Goal: Transaction & Acquisition: Obtain resource

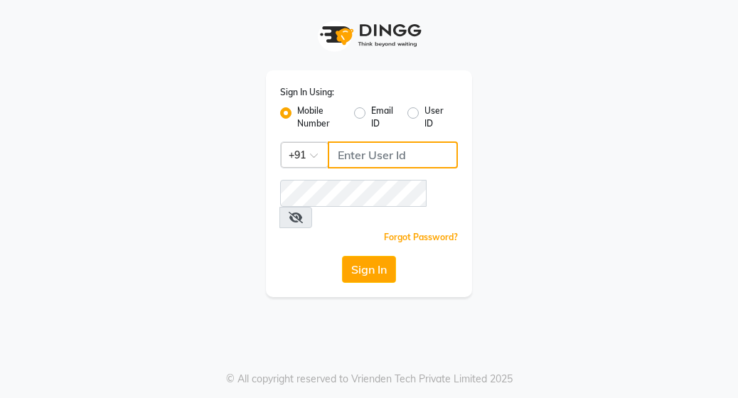
drag, startPoint x: 0, startPoint y: 0, endPoint x: 412, endPoint y: 159, distance: 442.0
click at [412, 159] on input "Username" at bounding box center [393, 154] width 130 height 27
type input "8408993300"
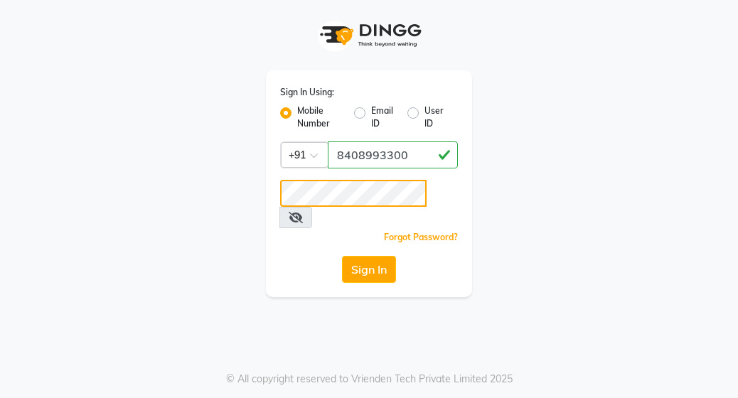
click at [342, 256] on button "Sign In" at bounding box center [369, 269] width 54 height 27
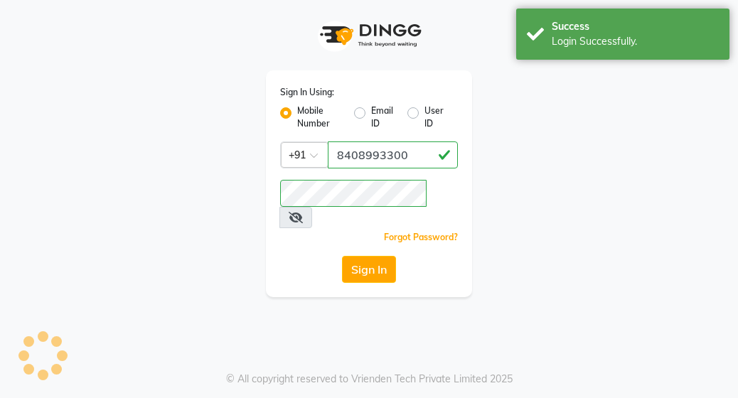
select select "service"
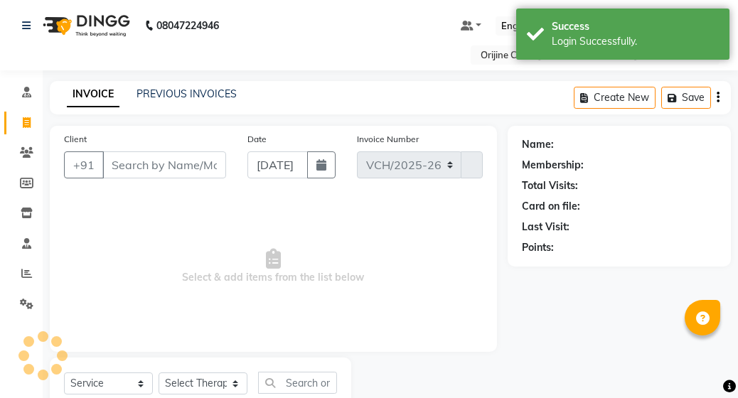
select select "702"
type input "0963"
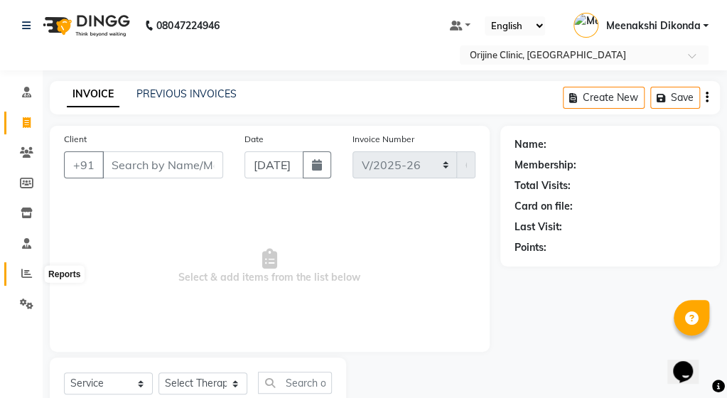
click at [28, 279] on icon at bounding box center [26, 273] width 11 height 11
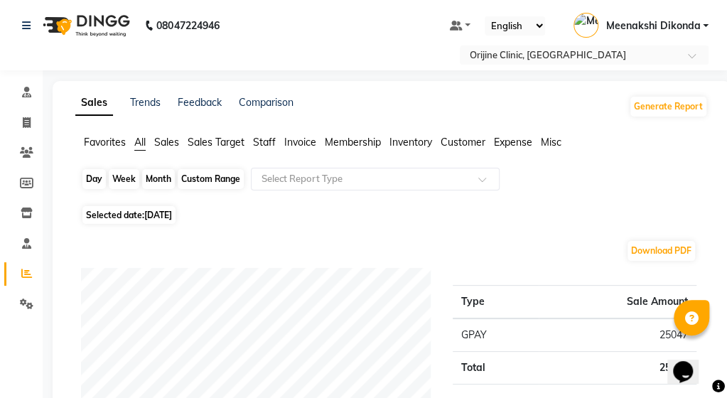
click at [95, 180] on div "Day" at bounding box center [93, 179] width 23 height 20
select select "9"
select select "2025"
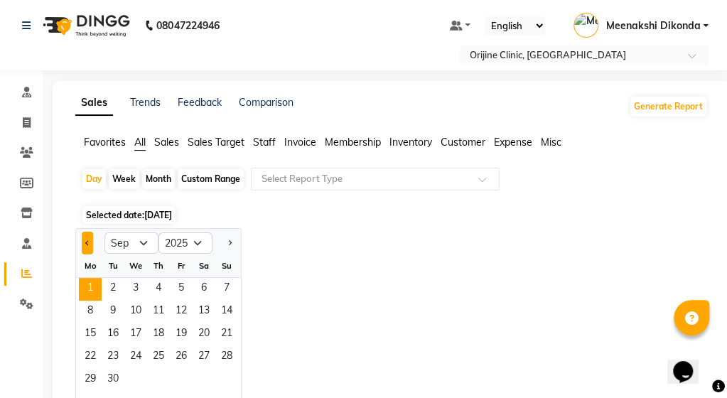
click at [88, 242] on span "Previous month" at bounding box center [87, 242] width 5 height 5
select select "8"
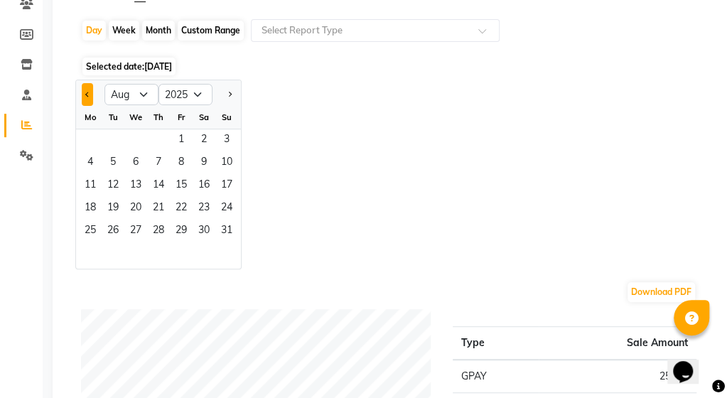
scroll to position [154, 0]
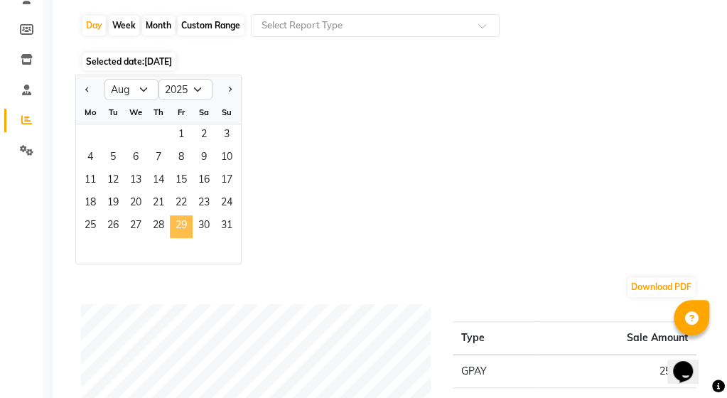
click at [180, 215] on span "29" at bounding box center [181, 226] width 23 height 23
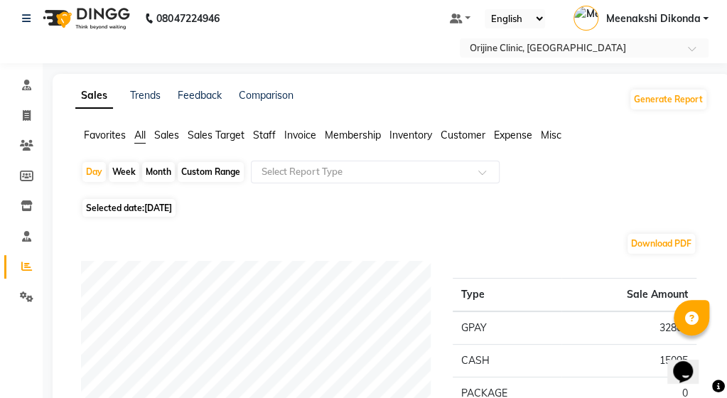
scroll to position [6, 0]
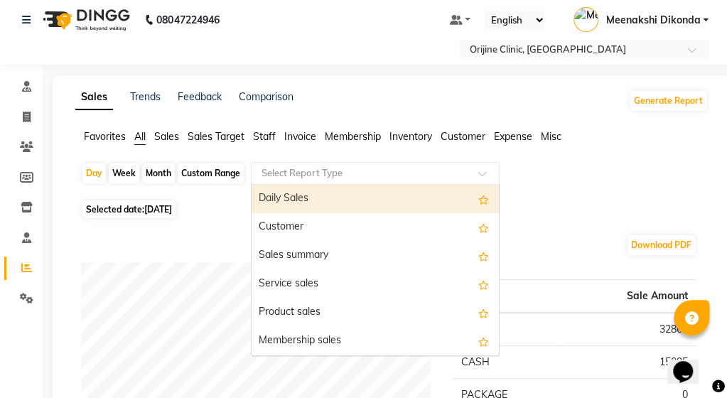
click at [368, 166] on input "text" at bounding box center [361, 173] width 205 height 14
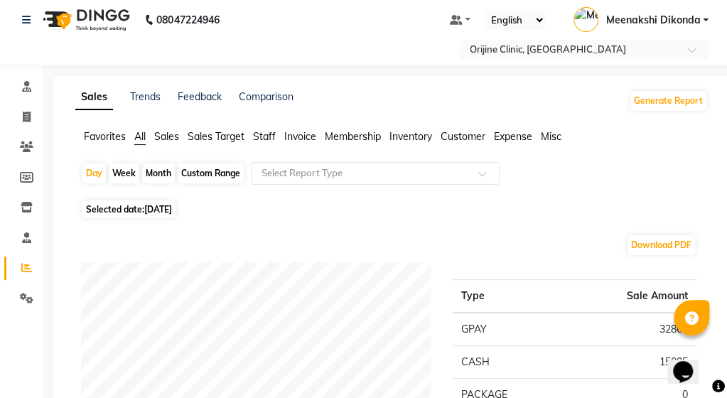
click at [304, 138] on span "Invoice" at bounding box center [300, 136] width 32 height 13
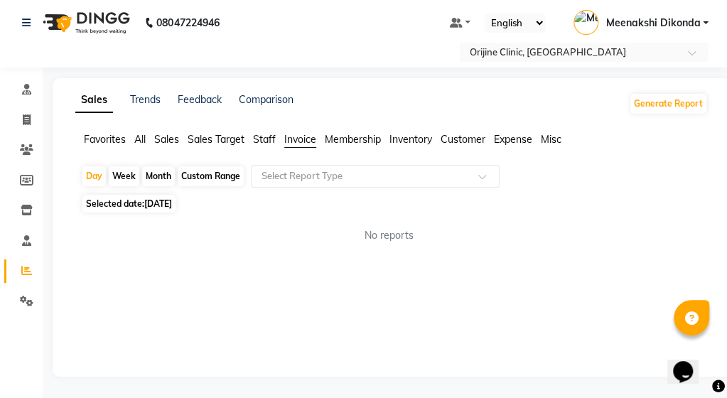
scroll to position [3, 0]
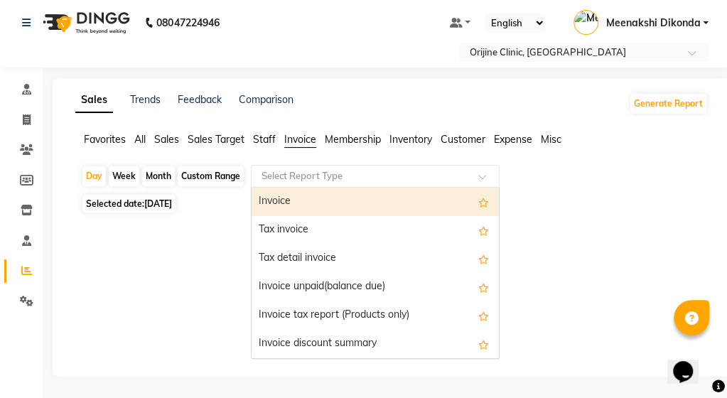
click at [358, 169] on input "text" at bounding box center [361, 176] width 205 height 14
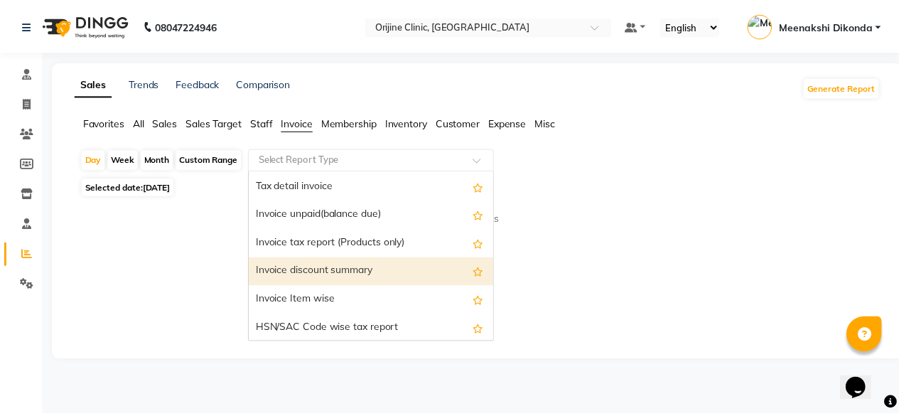
scroll to position [142, 0]
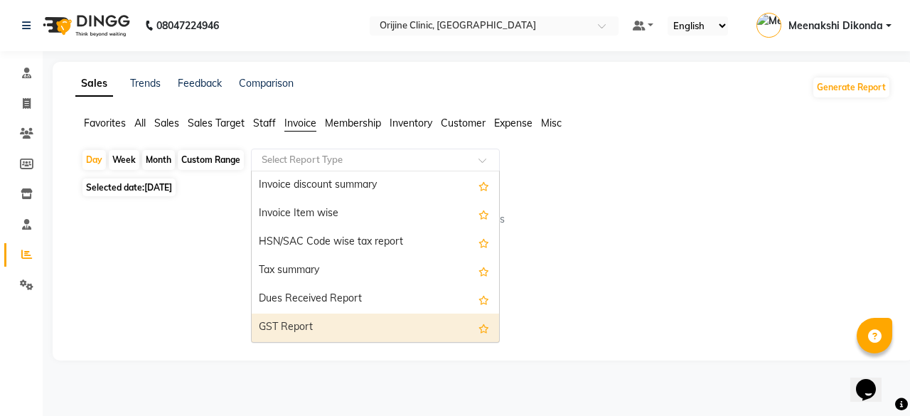
click at [299, 317] on div "GST Report" at bounding box center [375, 328] width 247 height 28
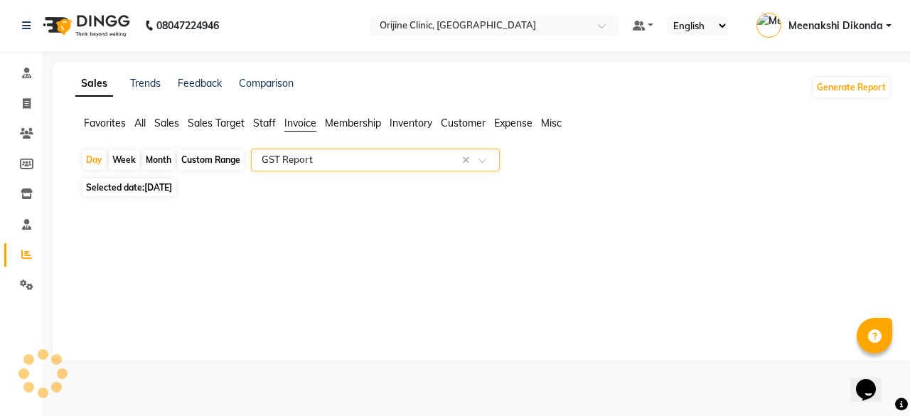
select select "full_report"
select select "csv"
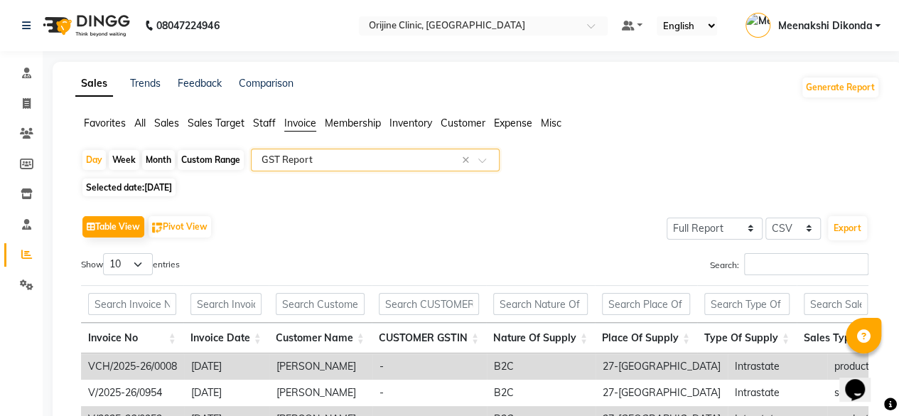
click at [412, 161] on input "text" at bounding box center [361, 160] width 205 height 14
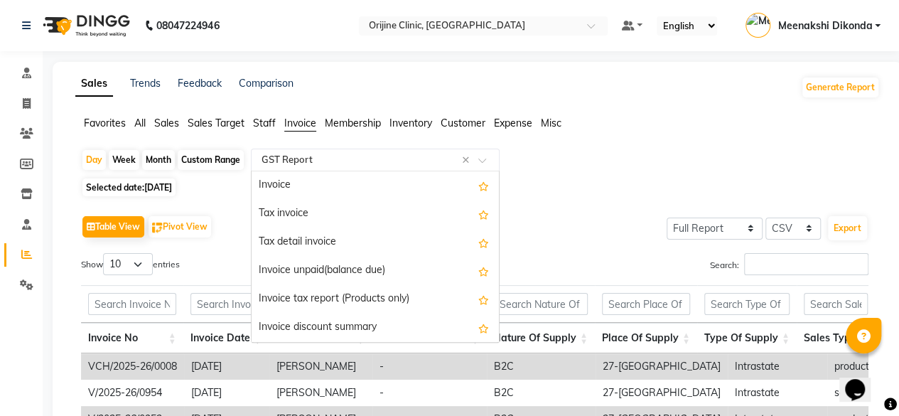
scroll to position [256, 0]
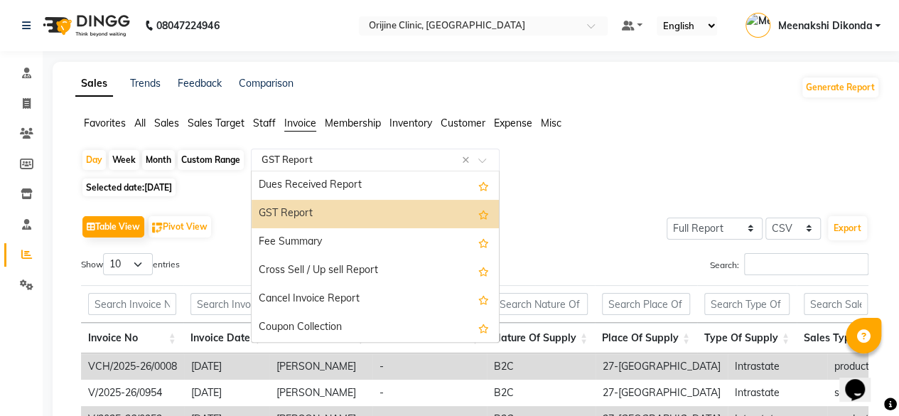
click at [346, 218] on div "GST Report" at bounding box center [375, 214] width 247 height 28
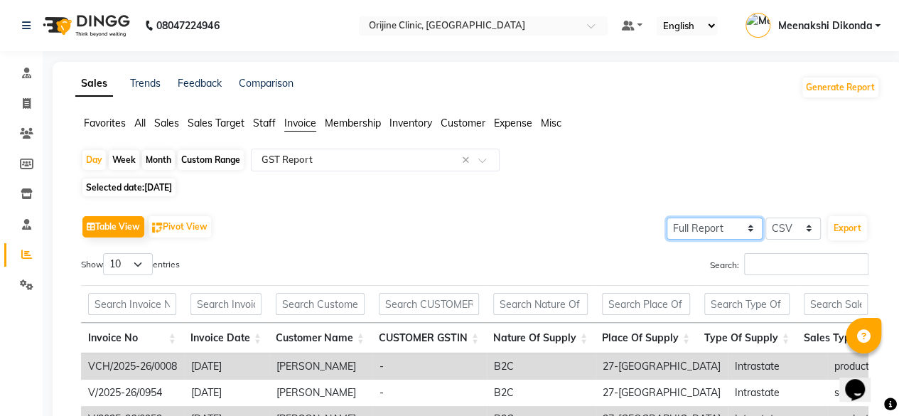
click at [737, 232] on select "Select Full Report Filtered Report" at bounding box center [715, 229] width 96 height 22
click at [669, 218] on select "Select Full Report Filtered Report" at bounding box center [715, 229] width 96 height 22
click at [737, 231] on button "Export" at bounding box center [847, 228] width 39 height 24
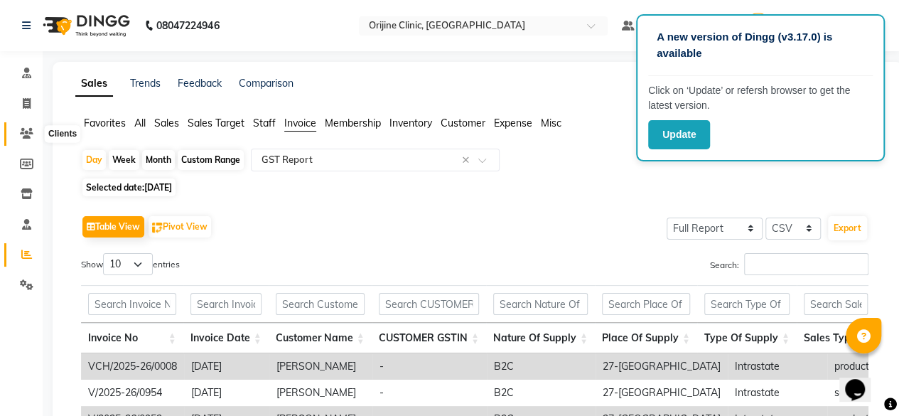
click at [22, 129] on icon at bounding box center [27, 133] width 14 height 11
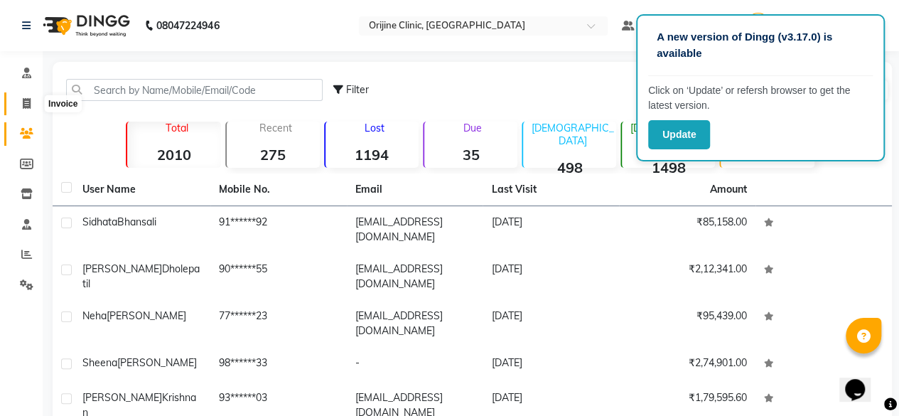
click at [26, 99] on icon at bounding box center [27, 103] width 8 height 11
select select "702"
select select "service"
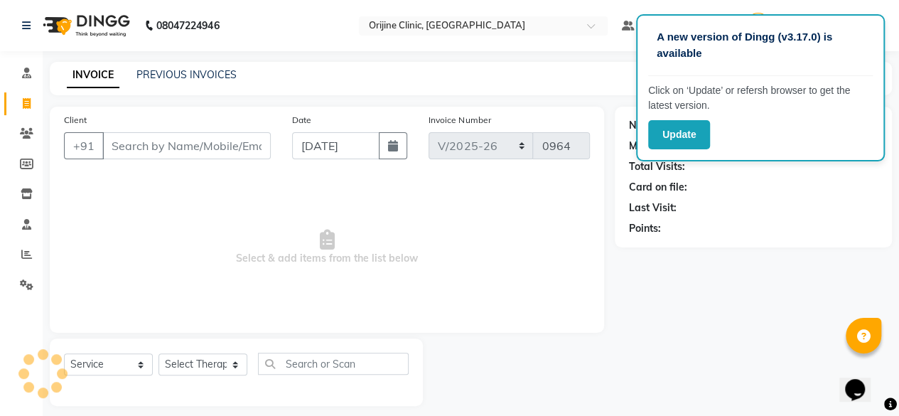
scroll to position [11, 0]
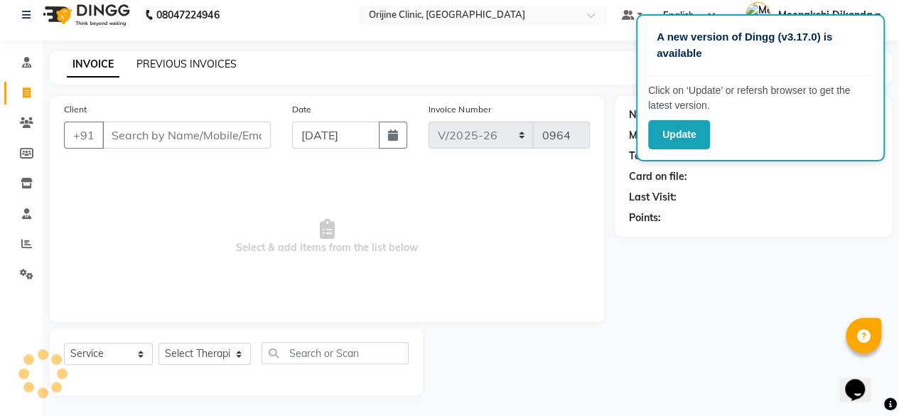
click at [216, 67] on link "PREVIOUS INVOICES" at bounding box center [187, 64] width 100 height 13
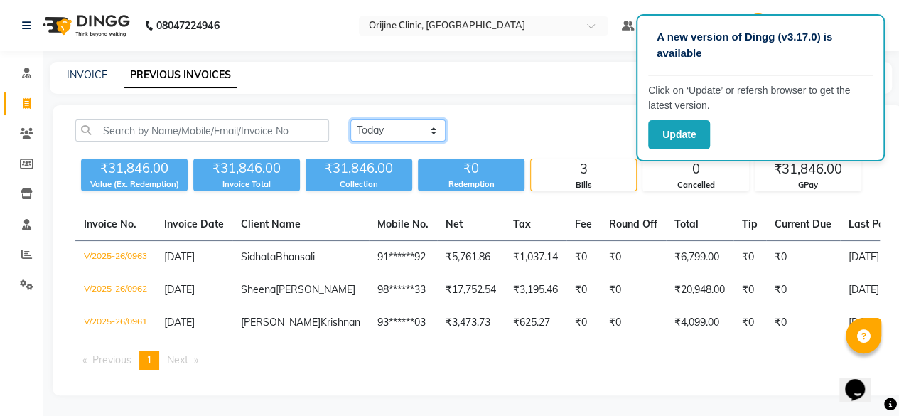
click at [405, 134] on select "[DATE] [DATE] Custom Range" at bounding box center [398, 130] width 95 height 22
click at [351, 119] on select "[DATE] [DATE] Custom Range" at bounding box center [398, 130] width 95 height 22
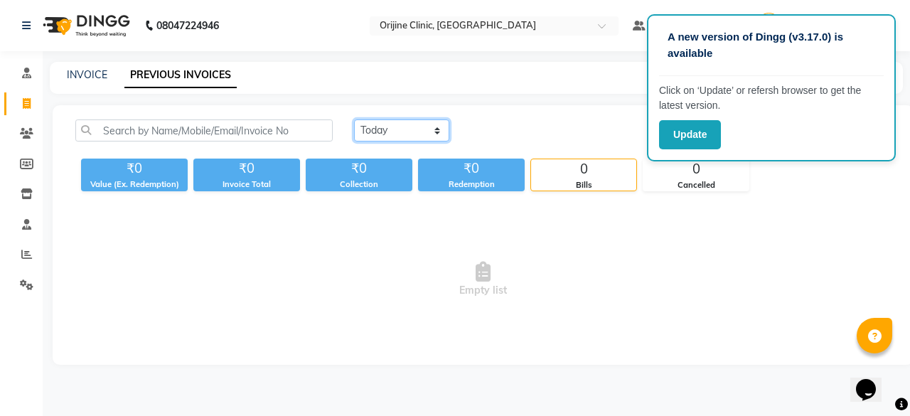
click at [425, 129] on select "[DATE] [DATE] Custom Range" at bounding box center [401, 130] width 95 height 22
select select "range"
click at [354, 119] on select "[DATE] [DATE] Custom Range" at bounding box center [401, 130] width 95 height 22
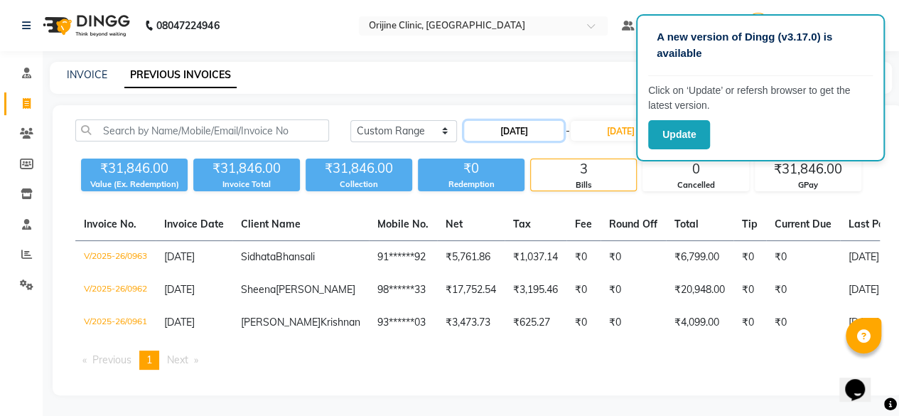
click at [518, 137] on input "[DATE]" at bounding box center [514, 131] width 100 height 20
select select "9"
select select "2025"
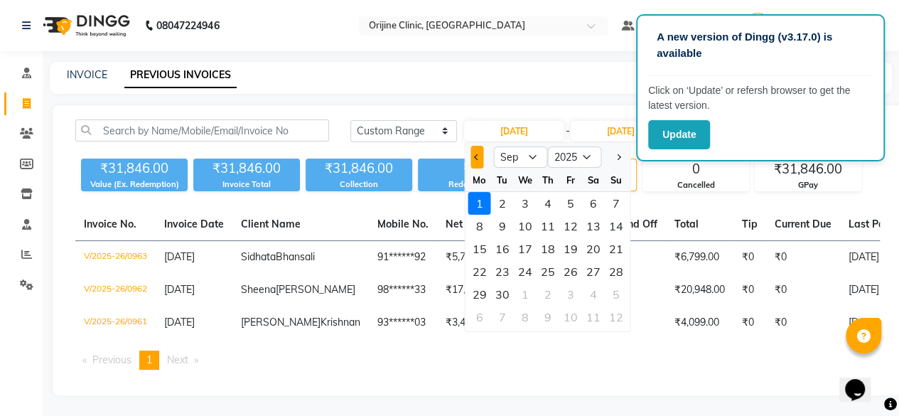
click at [476, 158] on span "Previous month" at bounding box center [477, 157] width 6 height 6
select select "8"
click at [570, 292] on div "29" at bounding box center [571, 294] width 23 height 23
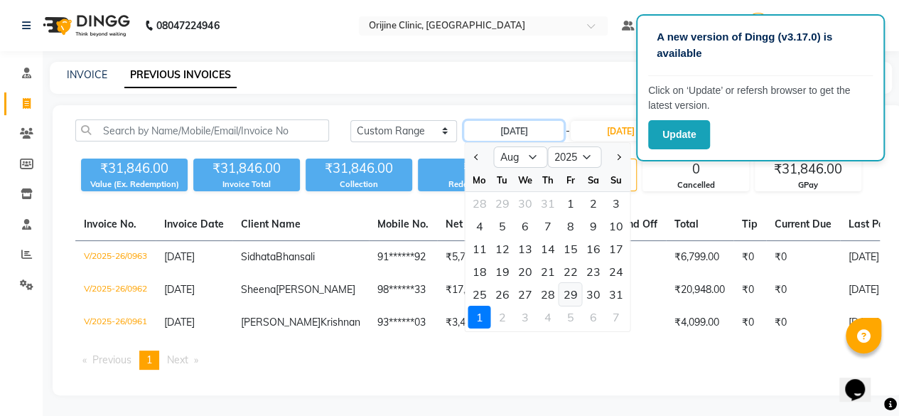
type input "[DATE]"
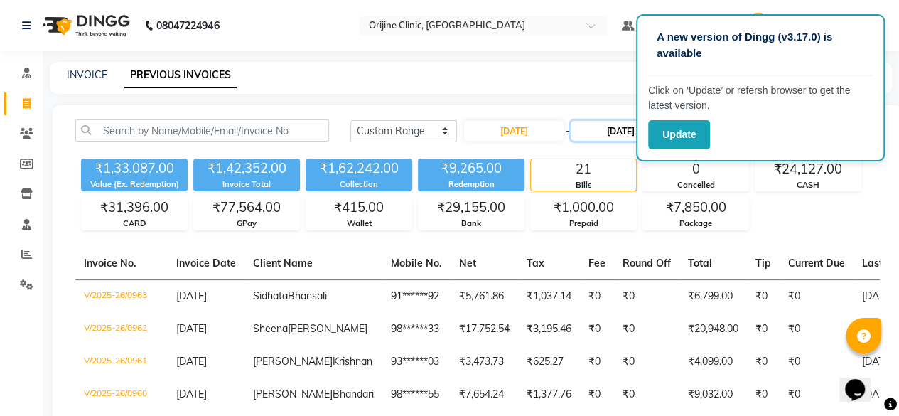
click at [599, 136] on input "[DATE]" at bounding box center [621, 131] width 100 height 20
select select "9"
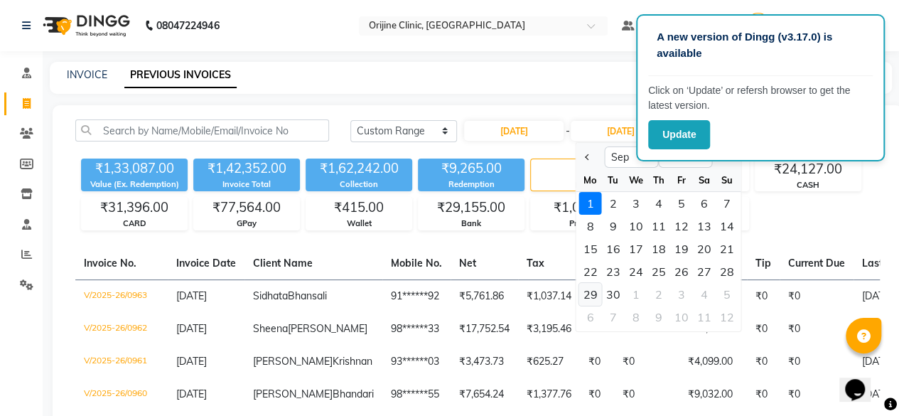
click at [585, 298] on div "29" at bounding box center [590, 294] width 23 height 23
type input "[DATE]"
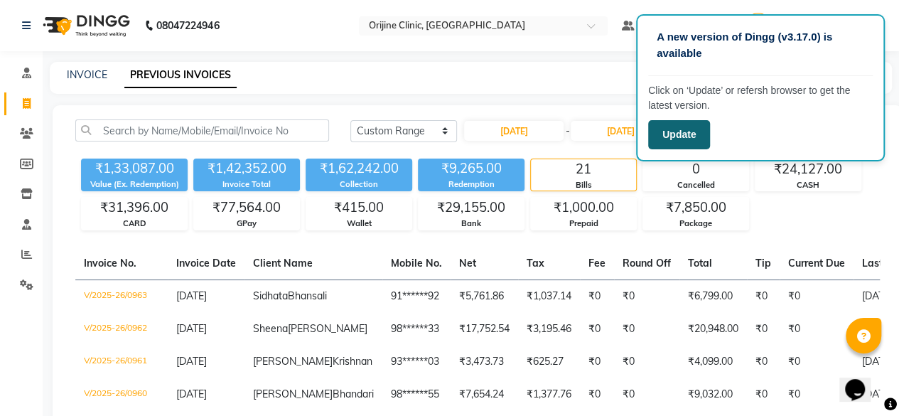
click at [677, 136] on button "Update" at bounding box center [679, 134] width 62 height 29
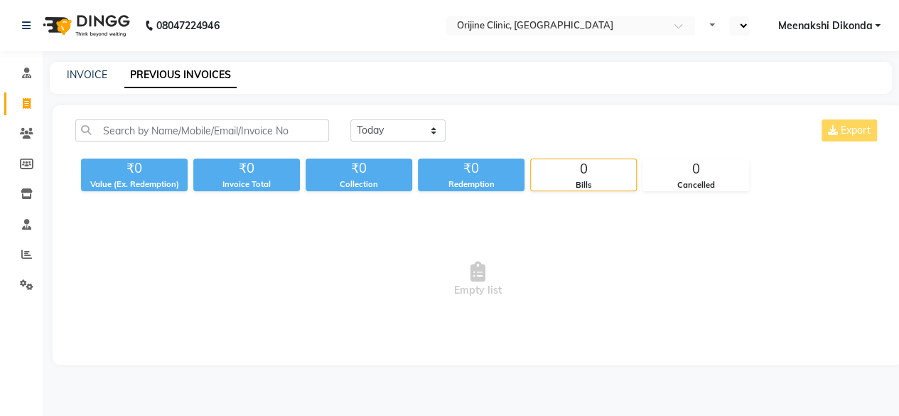
select select "en"
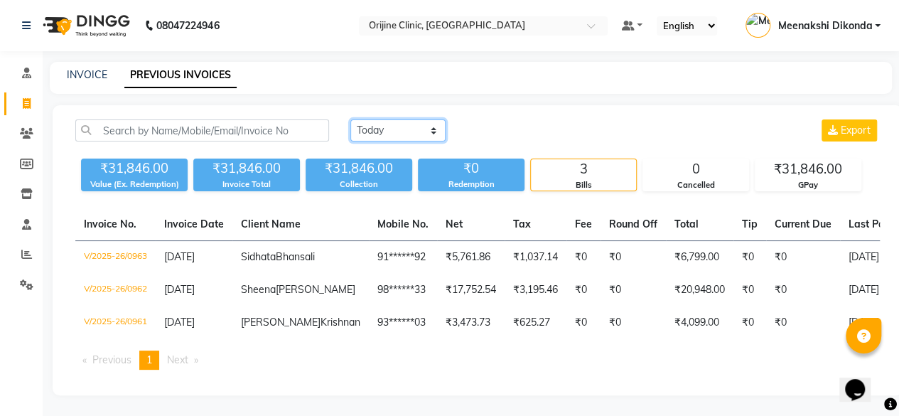
drag, startPoint x: 434, startPoint y: 132, endPoint x: 431, endPoint y: 139, distance: 8.3
click at [434, 132] on select "[DATE] [DATE] Custom Range" at bounding box center [398, 130] width 95 height 22
select select "range"
click at [351, 119] on select "[DATE] [DATE] Custom Range" at bounding box center [398, 130] width 95 height 22
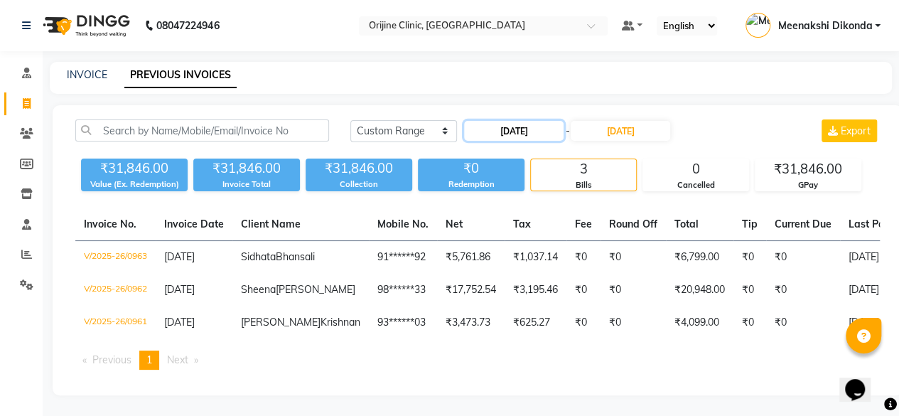
click at [530, 129] on input "[DATE]" at bounding box center [514, 131] width 100 height 20
select select "9"
select select "2025"
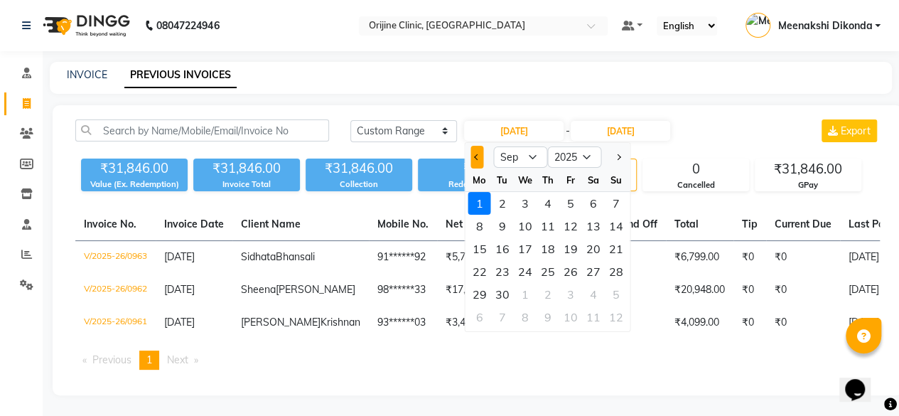
click at [481, 158] on button "Previous month" at bounding box center [477, 157] width 12 height 23
select select "8"
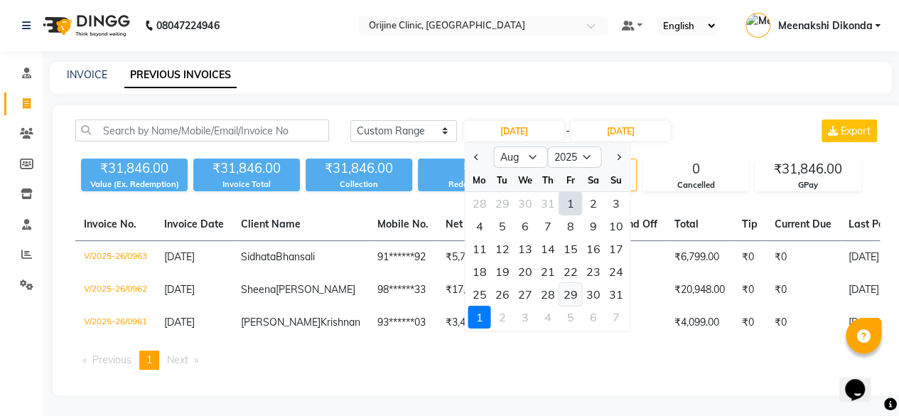
click at [579, 291] on div "29" at bounding box center [571, 294] width 23 height 23
type input "[DATE]"
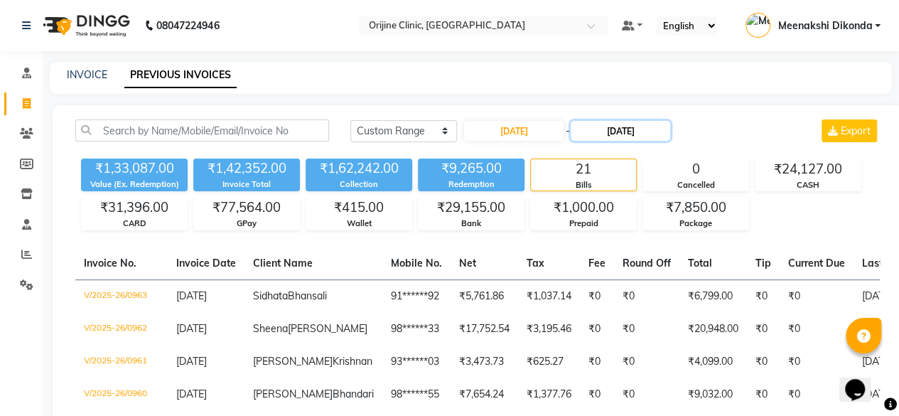
click at [603, 133] on input "[DATE]" at bounding box center [621, 131] width 100 height 20
select select "9"
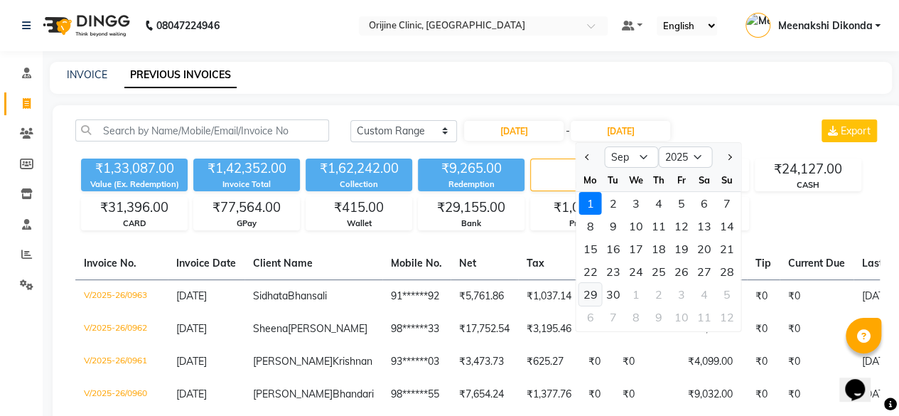
click at [592, 294] on div "29" at bounding box center [590, 294] width 23 height 23
type input "[DATE]"
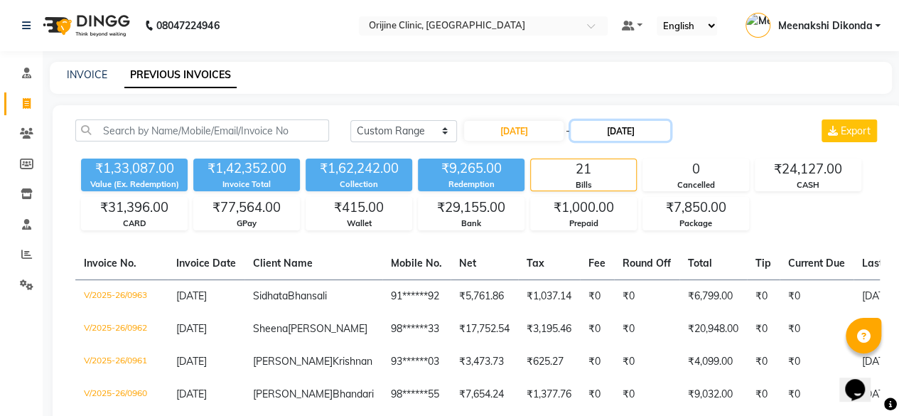
click at [623, 137] on input "[DATE]" at bounding box center [621, 131] width 100 height 20
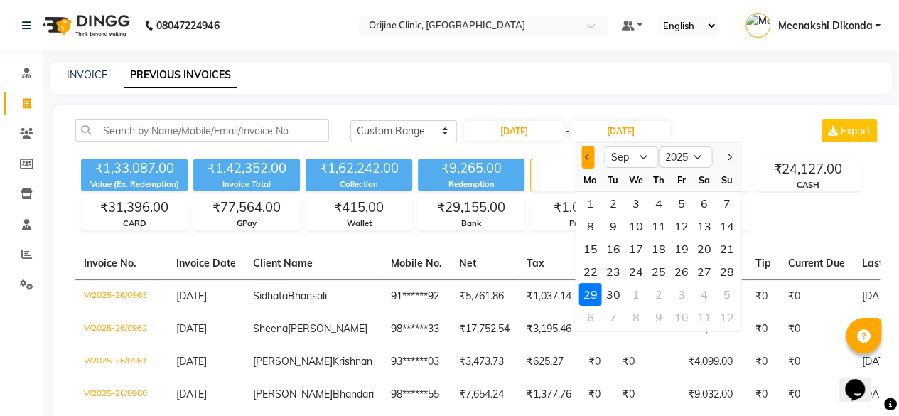
click at [584, 154] on button "Previous month" at bounding box center [588, 157] width 12 height 23
select select "8"
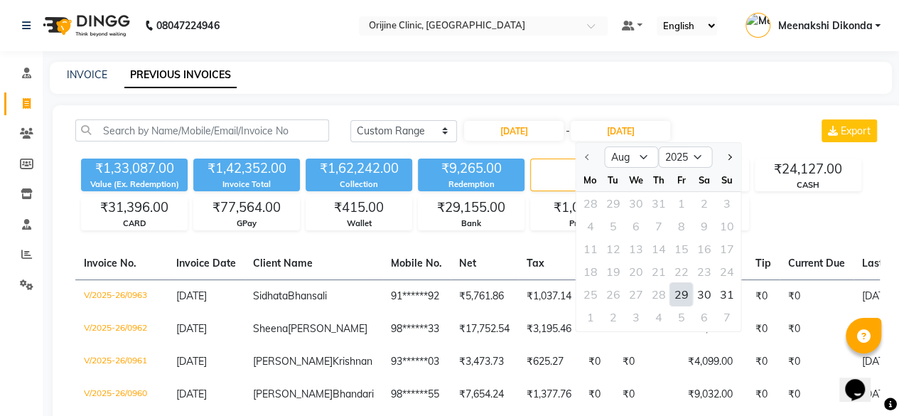
click at [683, 294] on div "29" at bounding box center [681, 294] width 23 height 23
type input "[DATE]"
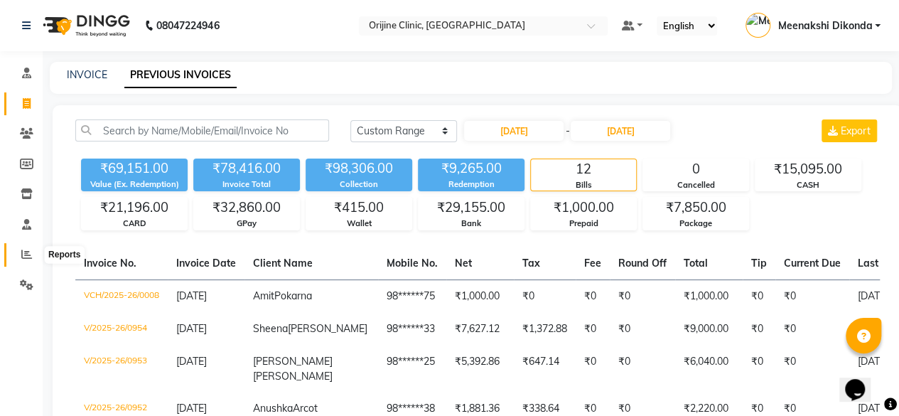
click at [27, 254] on icon at bounding box center [26, 254] width 11 height 11
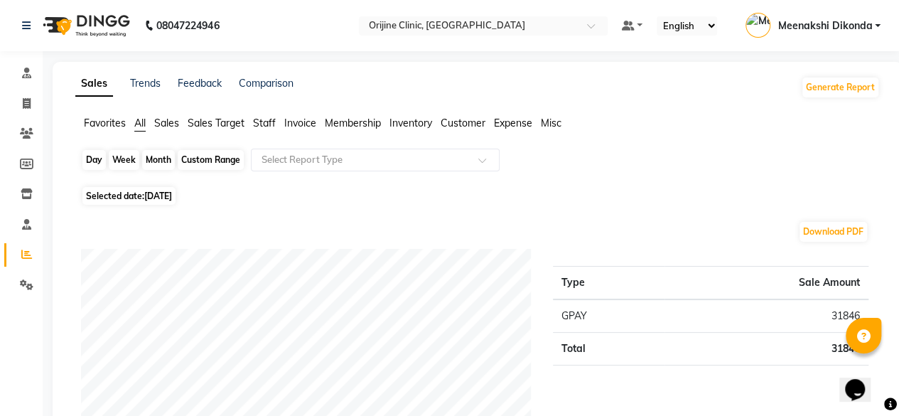
click at [91, 161] on div "Day" at bounding box center [93, 160] width 23 height 20
select select "9"
select select "2025"
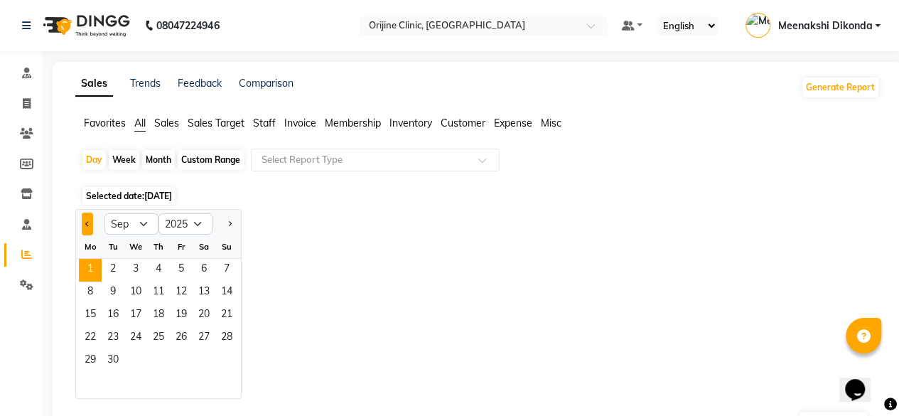
click at [87, 224] on span "Previous month" at bounding box center [87, 222] width 5 height 5
select select "8"
click at [208, 358] on span "30" at bounding box center [204, 361] width 23 height 23
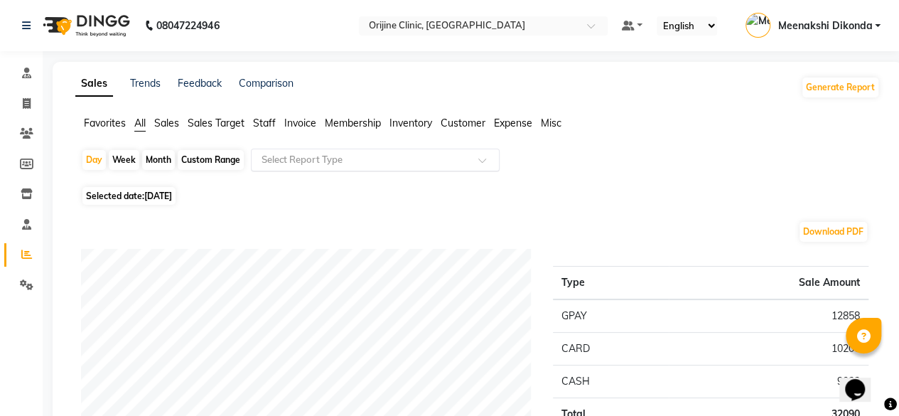
click at [384, 155] on input "text" at bounding box center [361, 160] width 205 height 14
click at [313, 129] on li "Invoice" at bounding box center [300, 123] width 32 height 15
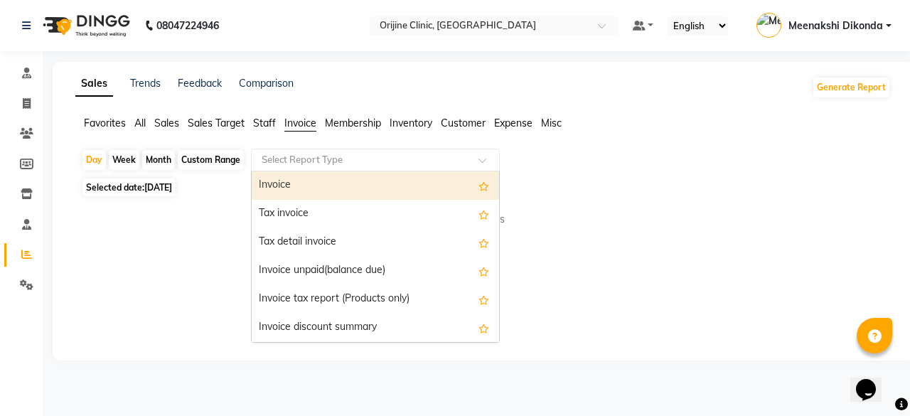
click at [336, 160] on input "text" at bounding box center [361, 160] width 205 height 14
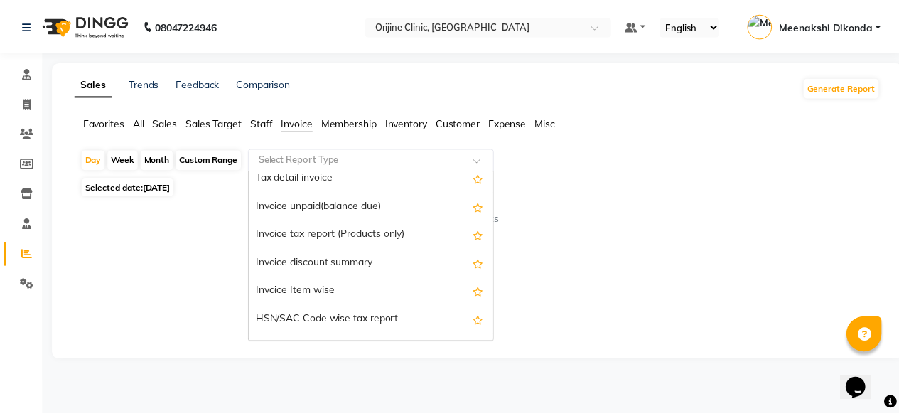
scroll to position [142, 0]
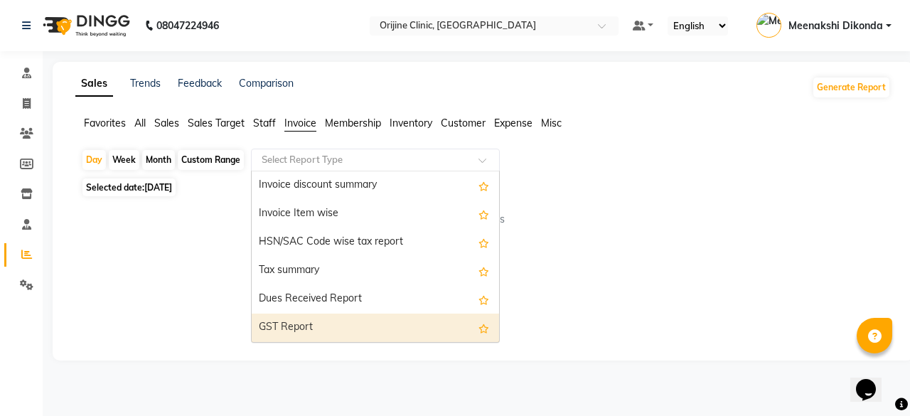
click at [303, 326] on div "GST Report" at bounding box center [375, 328] width 247 height 28
select select "full_report"
select select "csv"
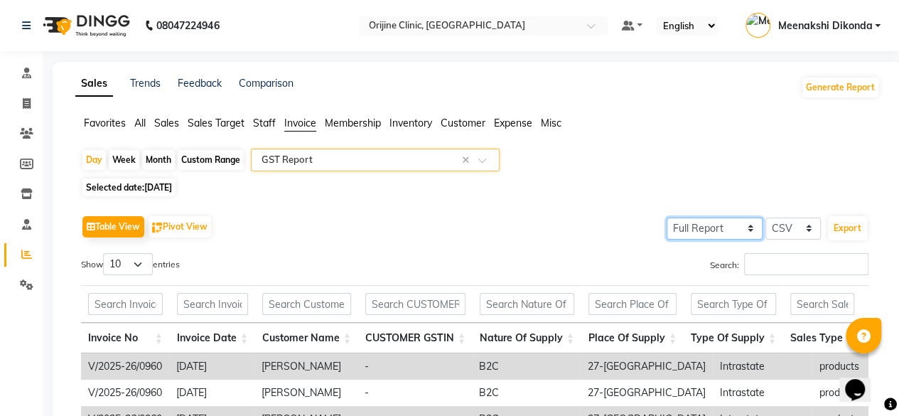
drag, startPoint x: 748, startPoint y: 240, endPoint x: 746, endPoint y: 232, distance: 7.4
click at [748, 240] on select "Select Full Report Filtered Report" at bounding box center [715, 229] width 96 height 22
click at [669, 218] on select "Select Full Report Filtered Report" at bounding box center [715, 229] width 96 height 22
click at [744, 226] on select "Select Full Report Filtered Report" at bounding box center [715, 229] width 96 height 22
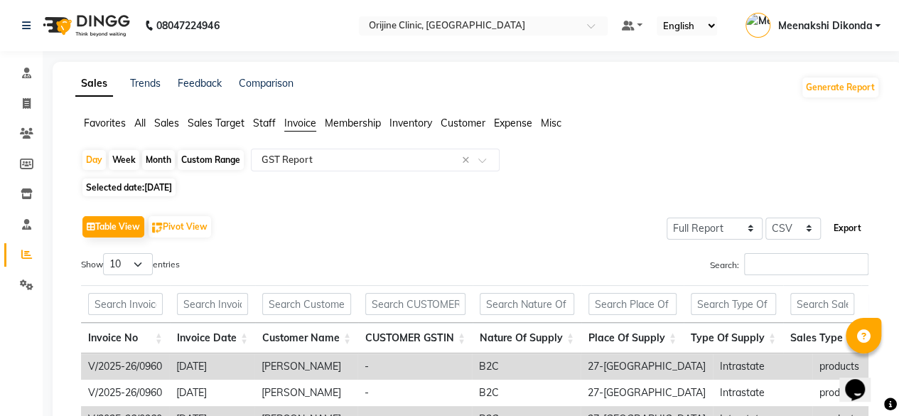
click at [857, 230] on button "Export" at bounding box center [847, 228] width 39 height 24
click at [26, 99] on icon at bounding box center [27, 103] width 8 height 11
select select "702"
select select "service"
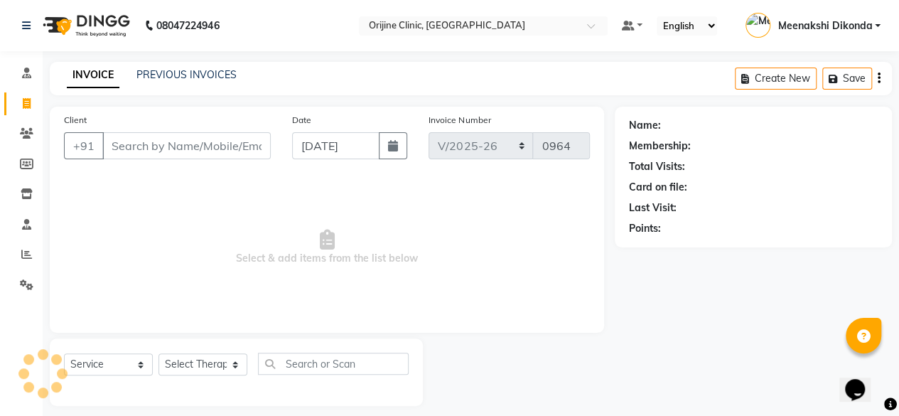
scroll to position [11, 0]
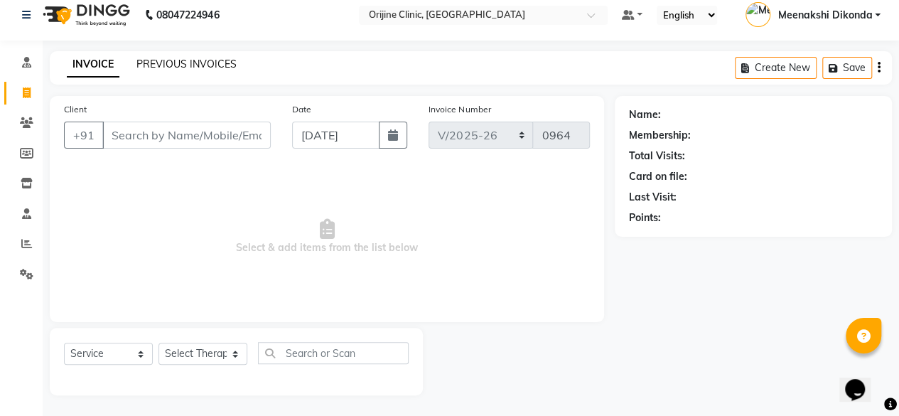
click at [174, 59] on link "PREVIOUS INVOICES" at bounding box center [187, 64] width 100 height 13
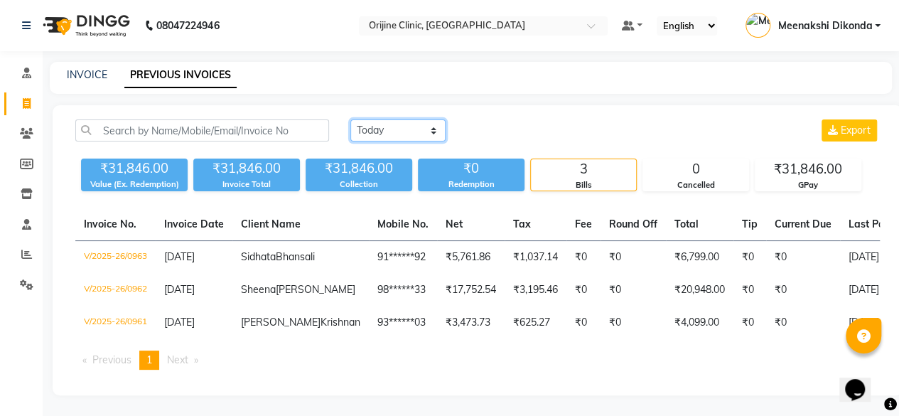
click at [403, 130] on select "[DATE] [DATE] Custom Range" at bounding box center [398, 130] width 95 height 22
select select "range"
click at [351, 119] on select "[DATE] [DATE] Custom Range" at bounding box center [398, 130] width 95 height 22
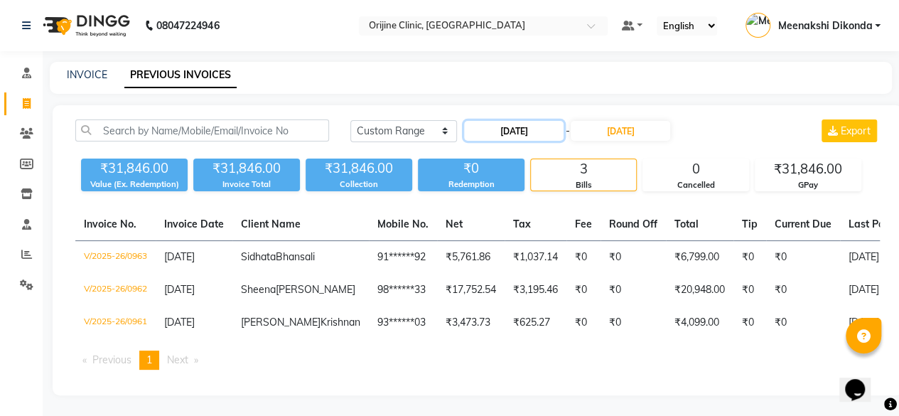
click at [520, 139] on input "[DATE]" at bounding box center [514, 131] width 100 height 20
select select "9"
select select "2025"
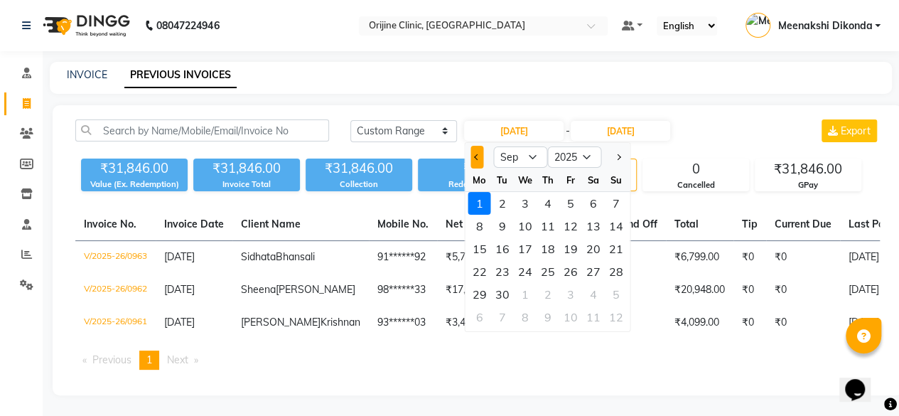
click at [476, 153] on button "Previous month" at bounding box center [477, 157] width 12 height 23
select select "8"
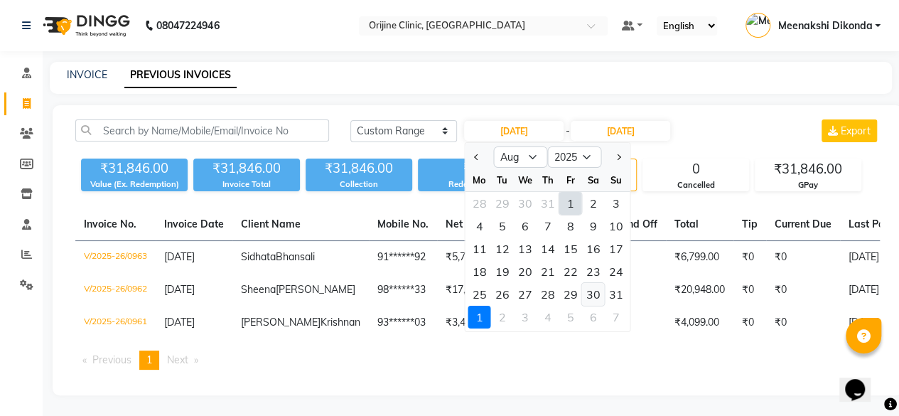
click at [596, 291] on div "30" at bounding box center [593, 294] width 23 height 23
type input "[DATE]"
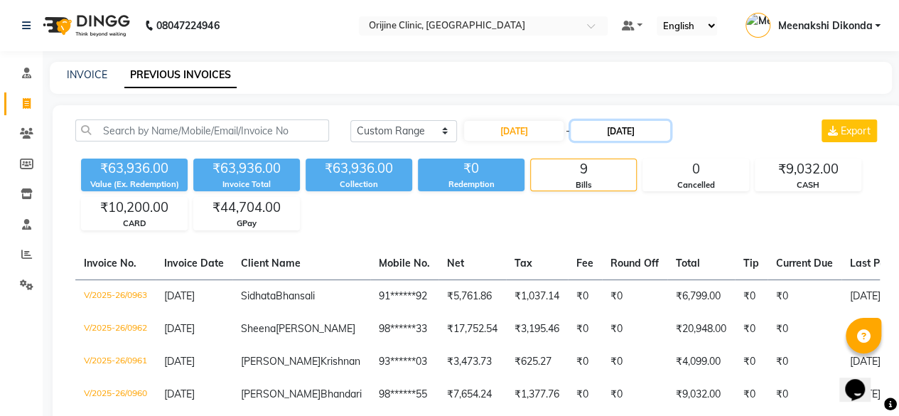
click at [623, 129] on input "[DATE]" at bounding box center [621, 131] width 100 height 20
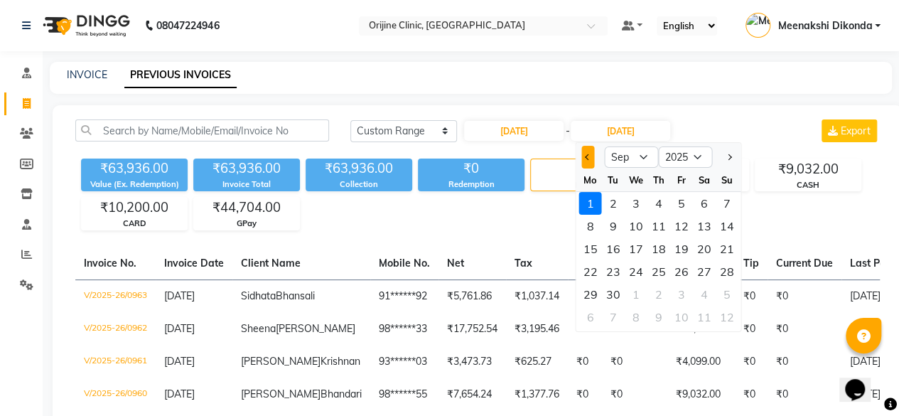
click at [587, 159] on button "Previous month" at bounding box center [588, 157] width 12 height 23
select select "8"
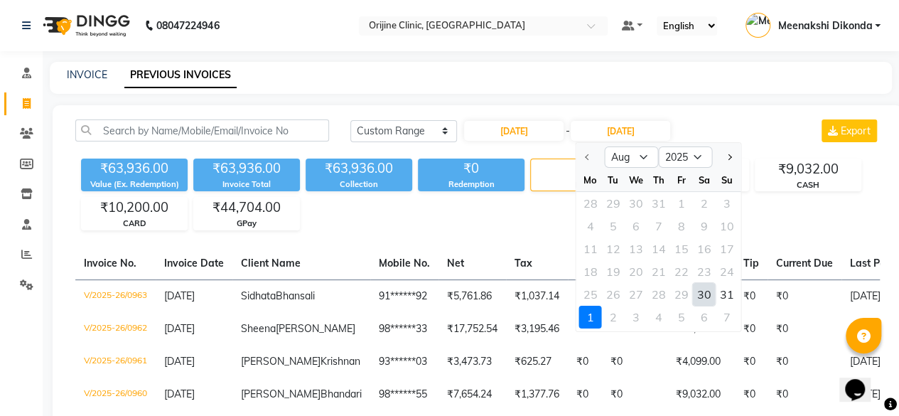
click at [694, 292] on div "30" at bounding box center [704, 294] width 23 height 23
type input "[DATE]"
